Goal: Browse casually: Explore the website without a specific task or goal

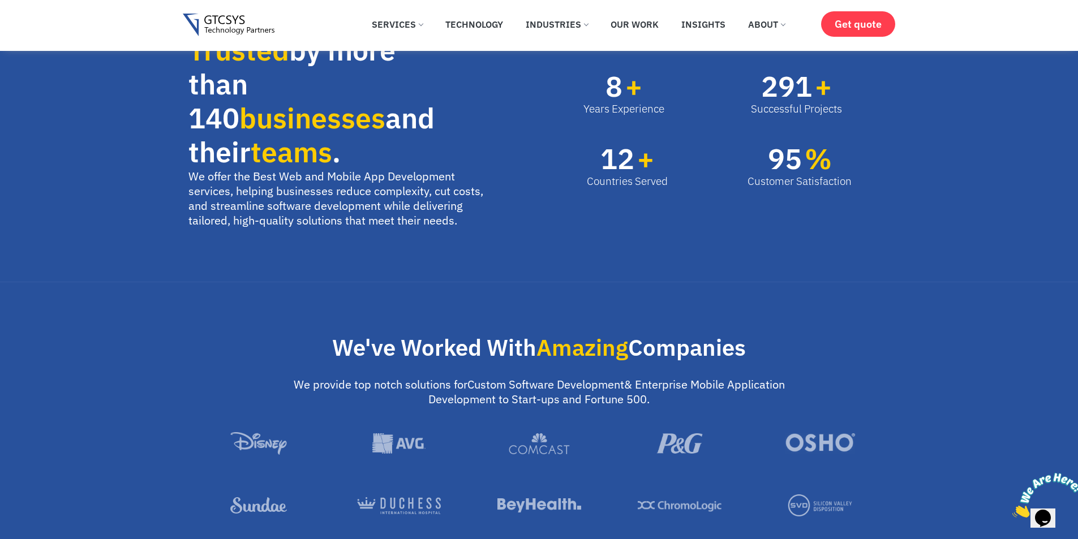
scroll to position [849, 0]
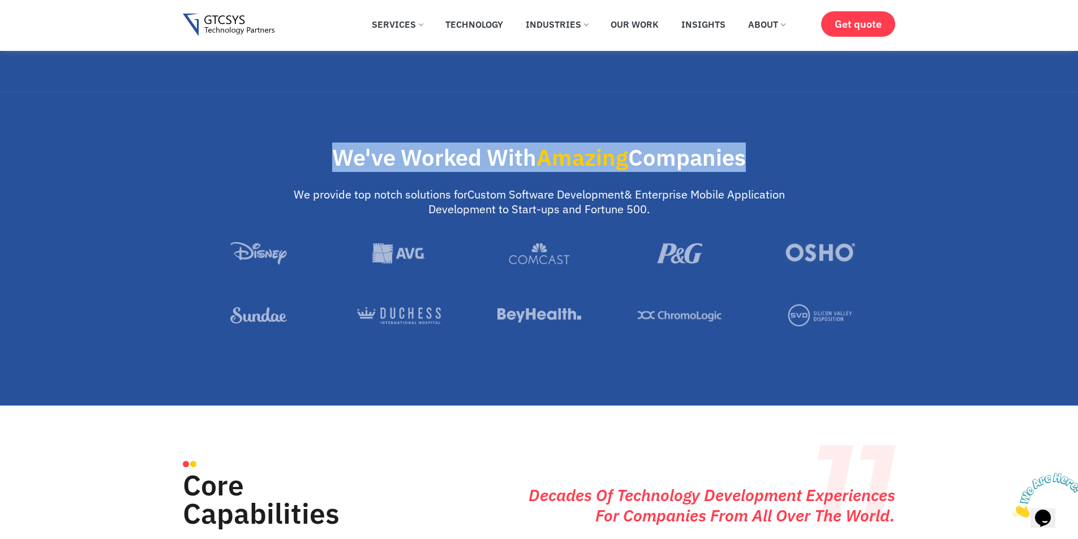
drag, startPoint x: 333, startPoint y: 154, endPoint x: 739, endPoint y: 157, distance: 405.3
click at [751, 147] on h2 "We've Worked With Amazing Companies" at bounding box center [539, 157] width 702 height 23
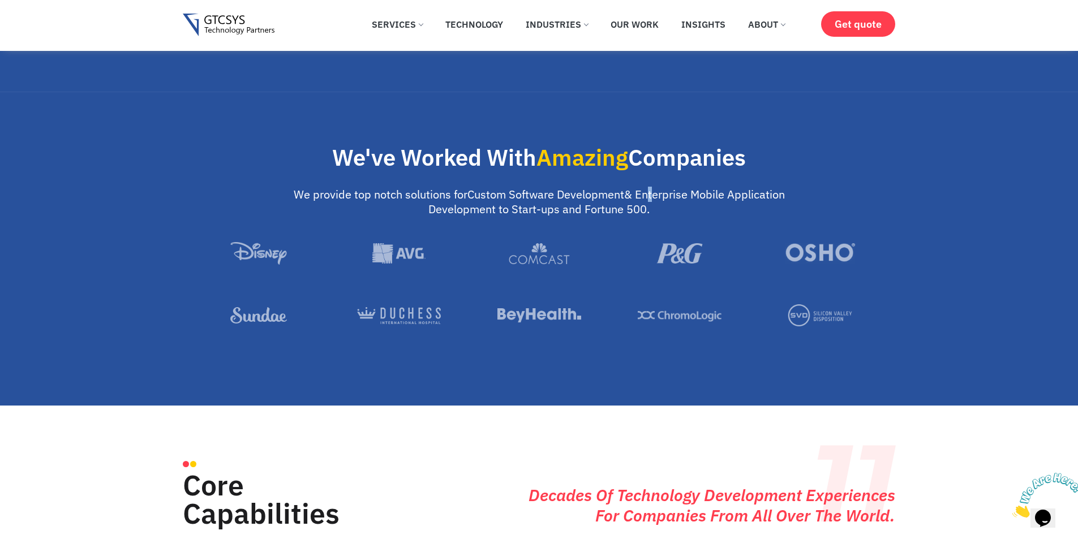
click at [672, 173] on div "We've Worked With Amazing Companies We provide top notch solutions for Custom S…" at bounding box center [539, 255] width 713 height 231
click at [587, 154] on span "Amazing" at bounding box center [583, 157] width 92 height 29
click at [412, 161] on h2 "We've Worked With Amazing Companies" at bounding box center [539, 157] width 702 height 23
drag, startPoint x: 321, startPoint y: 185, endPoint x: 691, endPoint y: 198, distance: 369.8
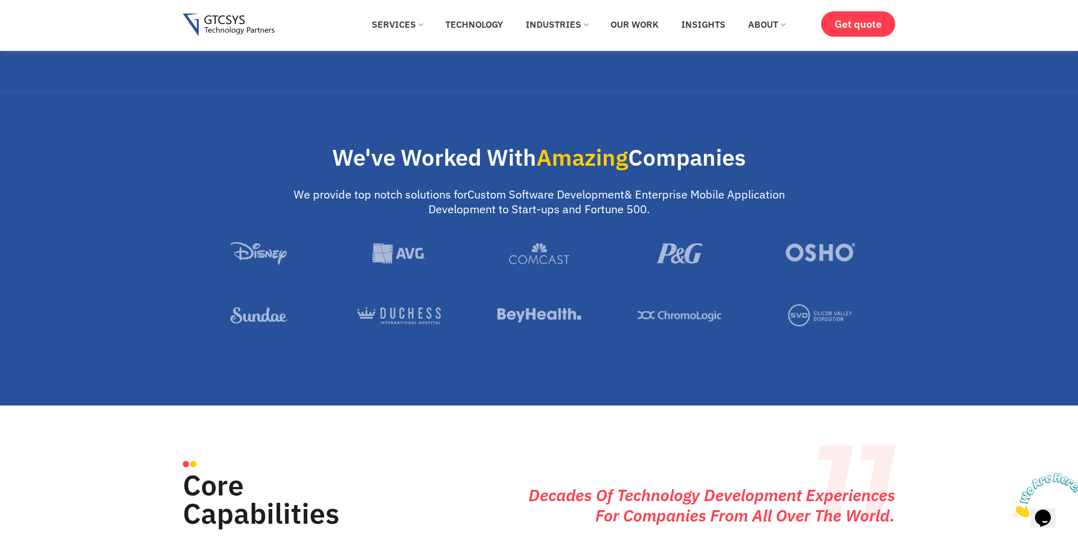
click at [691, 198] on p "We provide top notch solutions for Custom Software Development & Enterprise Mob…" at bounding box center [539, 201] width 491 height 29
click at [533, 199] on p "We provide top notch solutions for Custom Software Development & Enterprise Mob…" at bounding box center [539, 201] width 491 height 29
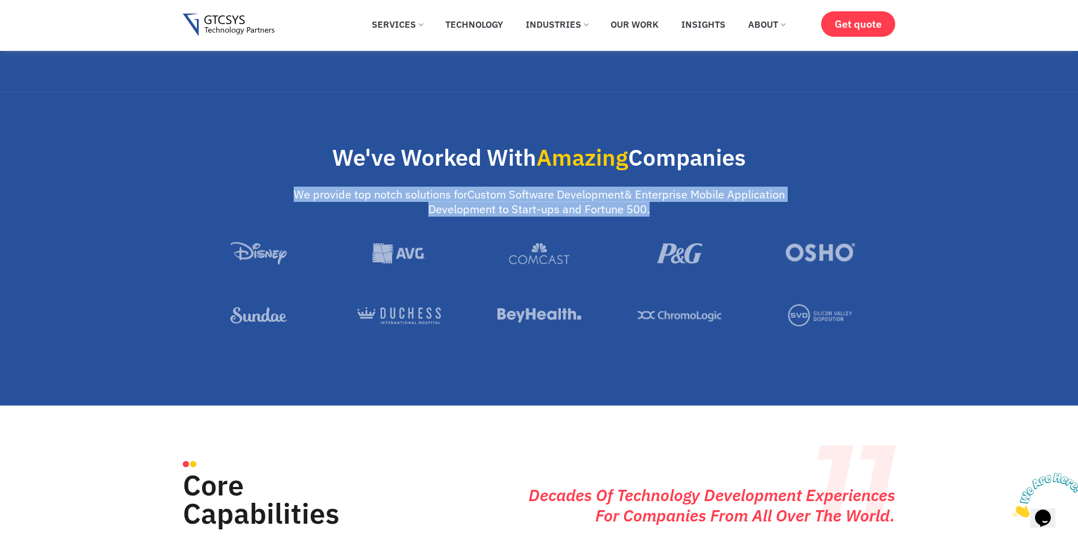
click at [533, 199] on p "We provide top notch solutions for Custom Software Development & Enterprise Mob…" at bounding box center [539, 201] width 491 height 29
click at [514, 199] on p "We provide top notch solutions for Custom Software Development & Enterprise Mob…" at bounding box center [539, 201] width 491 height 29
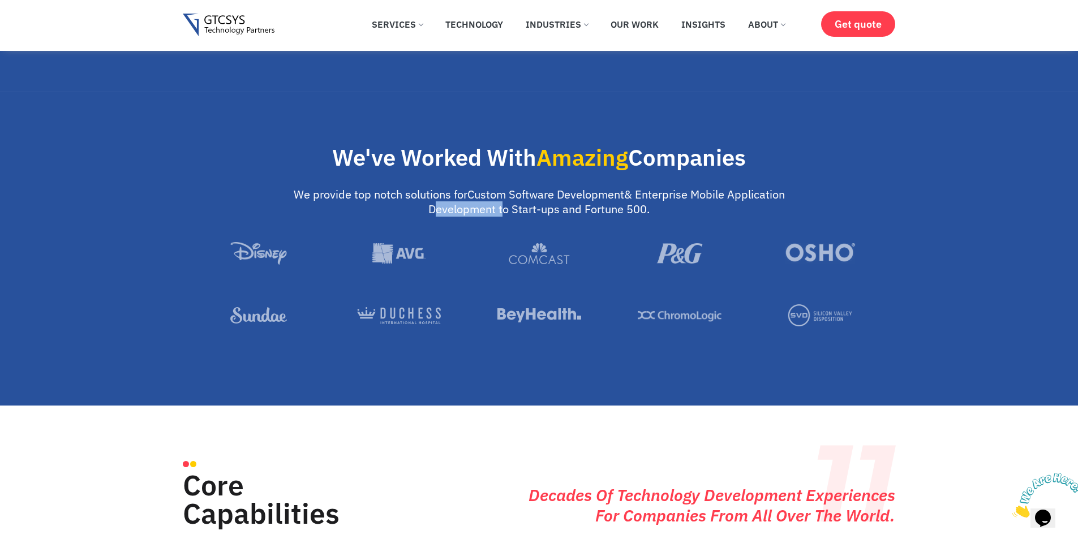
click at [513, 199] on p "We provide top notch solutions for Custom Software Development & Enterprise Mob…" at bounding box center [539, 201] width 491 height 29
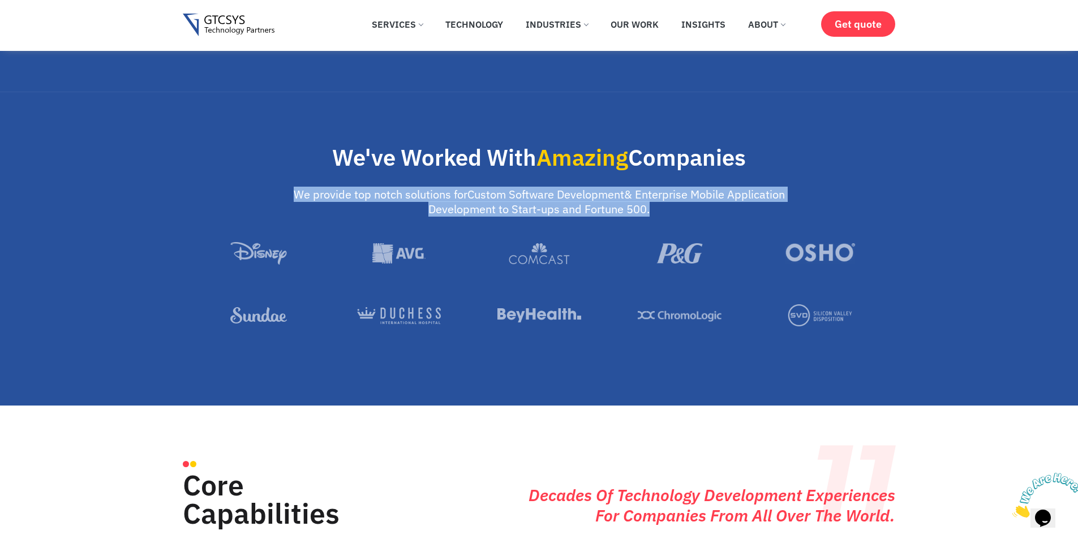
click at [513, 199] on p "We provide top notch solutions for Custom Software Development & Enterprise Mob…" at bounding box center [539, 201] width 491 height 29
click at [602, 194] on link "Custom Software Development" at bounding box center [546, 194] width 157 height 15
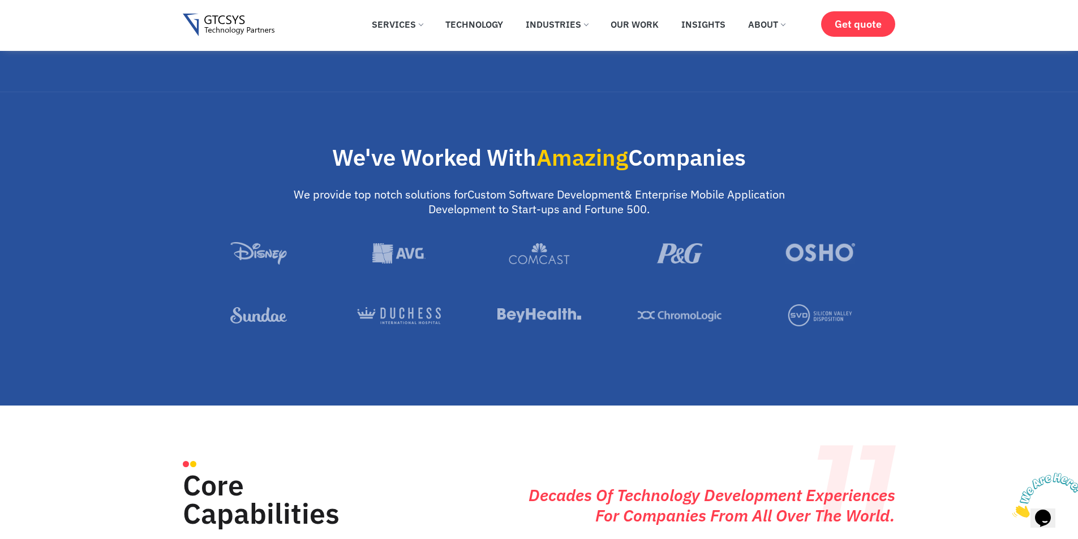
click at [449, 233] on div "We've Worked With Amazing Companies We provide top notch solutions for Custom S…" at bounding box center [539, 255] width 713 height 231
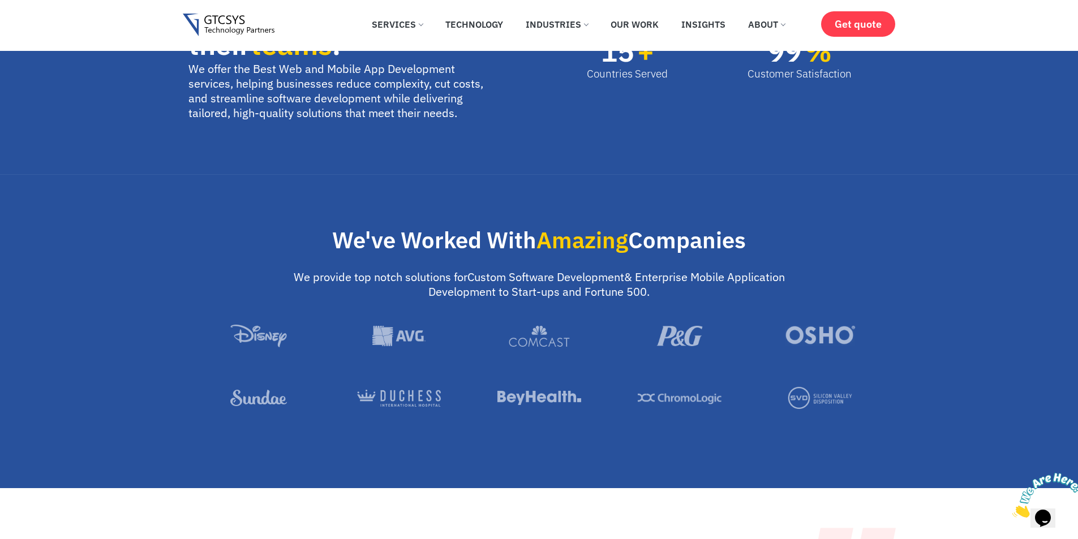
scroll to position [792, 0]
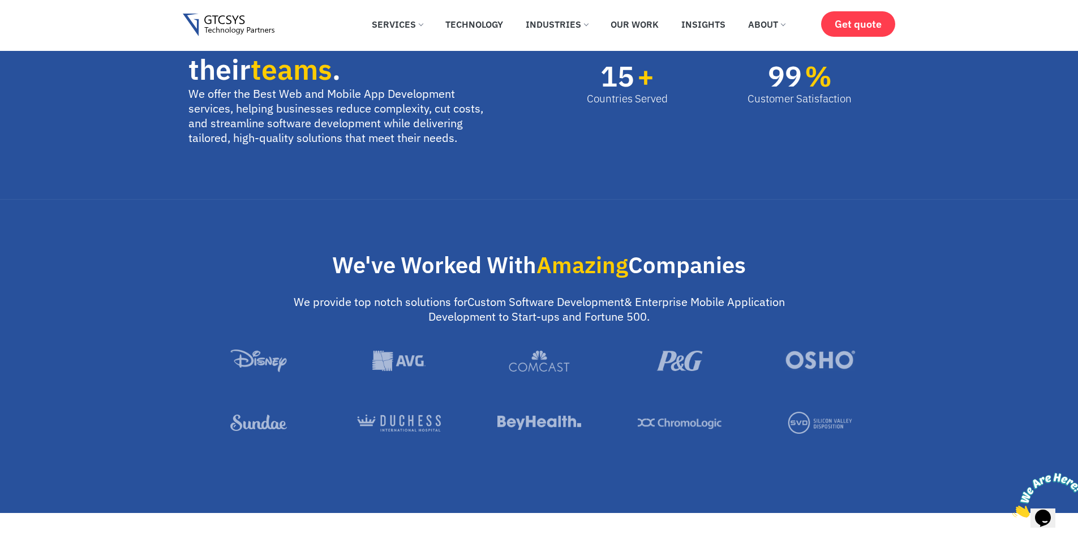
drag, startPoint x: 325, startPoint y: 255, endPoint x: 747, endPoint y: 302, distance: 424.3
click at [748, 303] on div "We've Worked With Amazing Companies We provide top notch solutions for Custom S…" at bounding box center [539, 363] width 713 height 231
click at [557, 303] on p "We provide top notch solutions for Custom Software Development & Enterprise Mob…" at bounding box center [539, 309] width 491 height 29
click at [468, 270] on h2 "We've Worked With Amazing Companies" at bounding box center [539, 265] width 702 height 23
drag, startPoint x: 455, startPoint y: 263, endPoint x: 447, endPoint y: 263, distance: 8.5
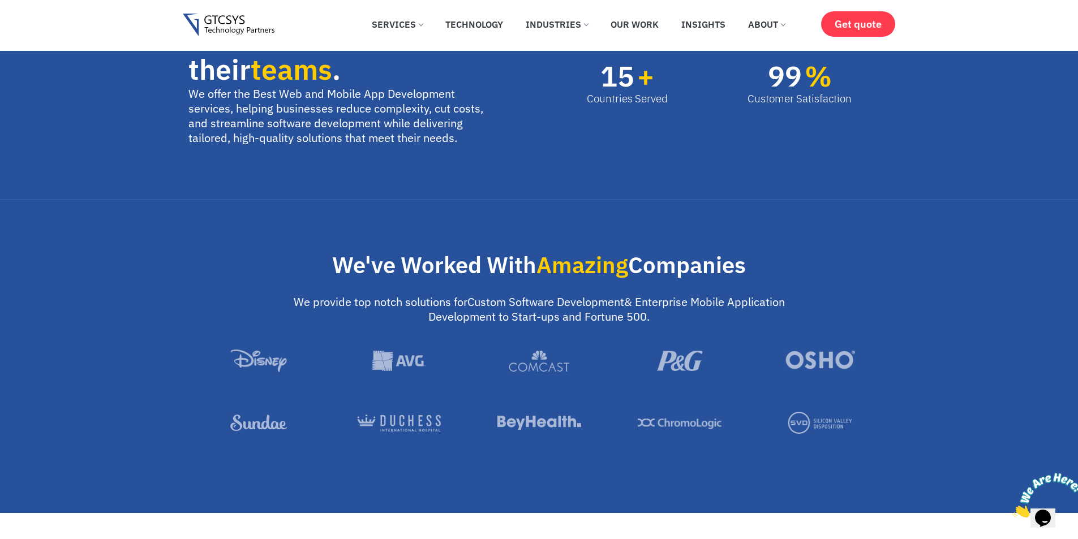
click at [450, 263] on h2 "We've Worked With Amazing Companies" at bounding box center [539, 265] width 702 height 23
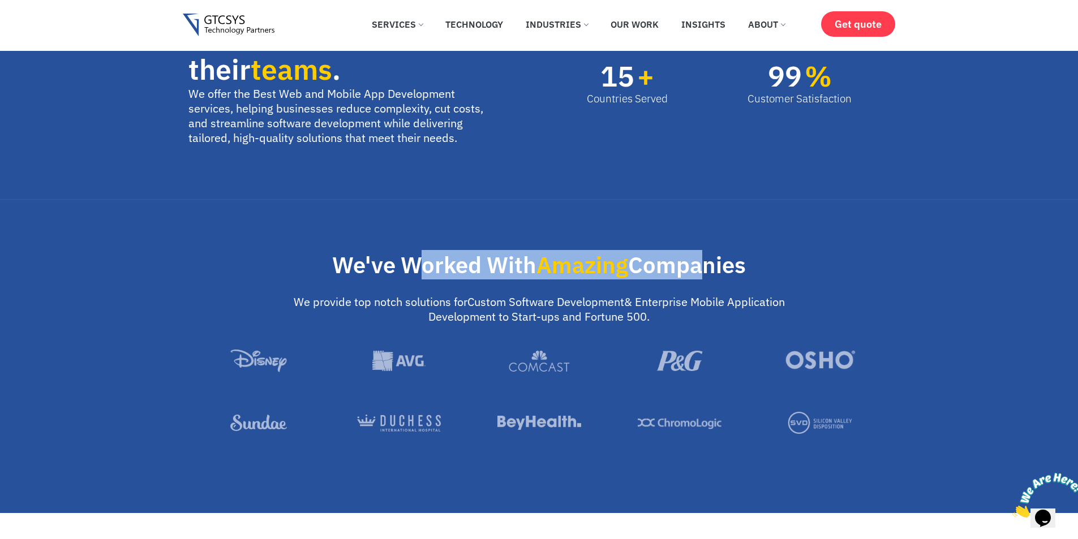
drag, startPoint x: 414, startPoint y: 256, endPoint x: 678, endPoint y: 256, distance: 263.7
click at [688, 256] on h2 "We've Worked With Amazing Companies" at bounding box center [539, 265] width 702 height 23
